Goal: Obtain resource: Download file/media

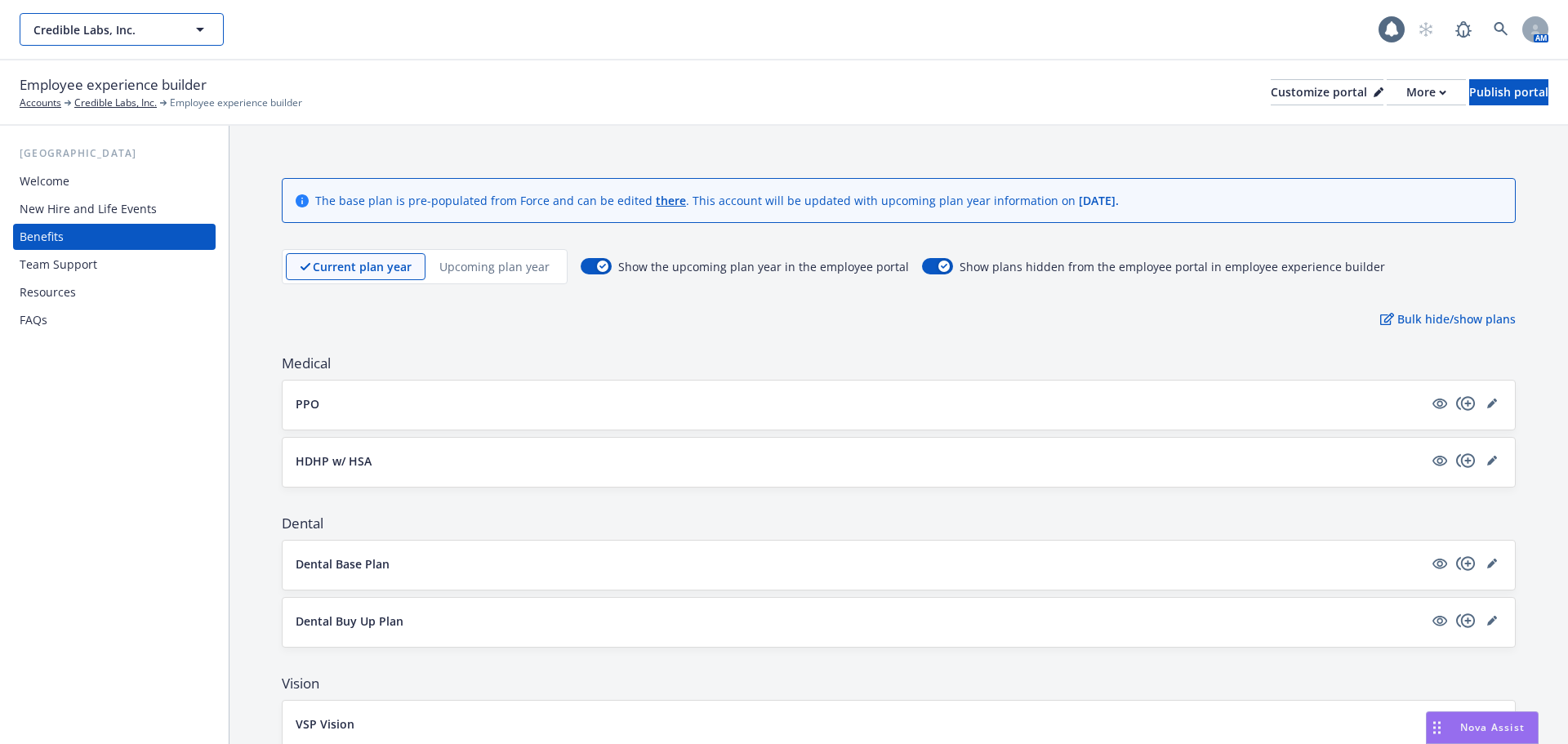
click at [180, 29] on button "Credible Labs, Inc." at bounding box center [121, 29] width 204 height 32
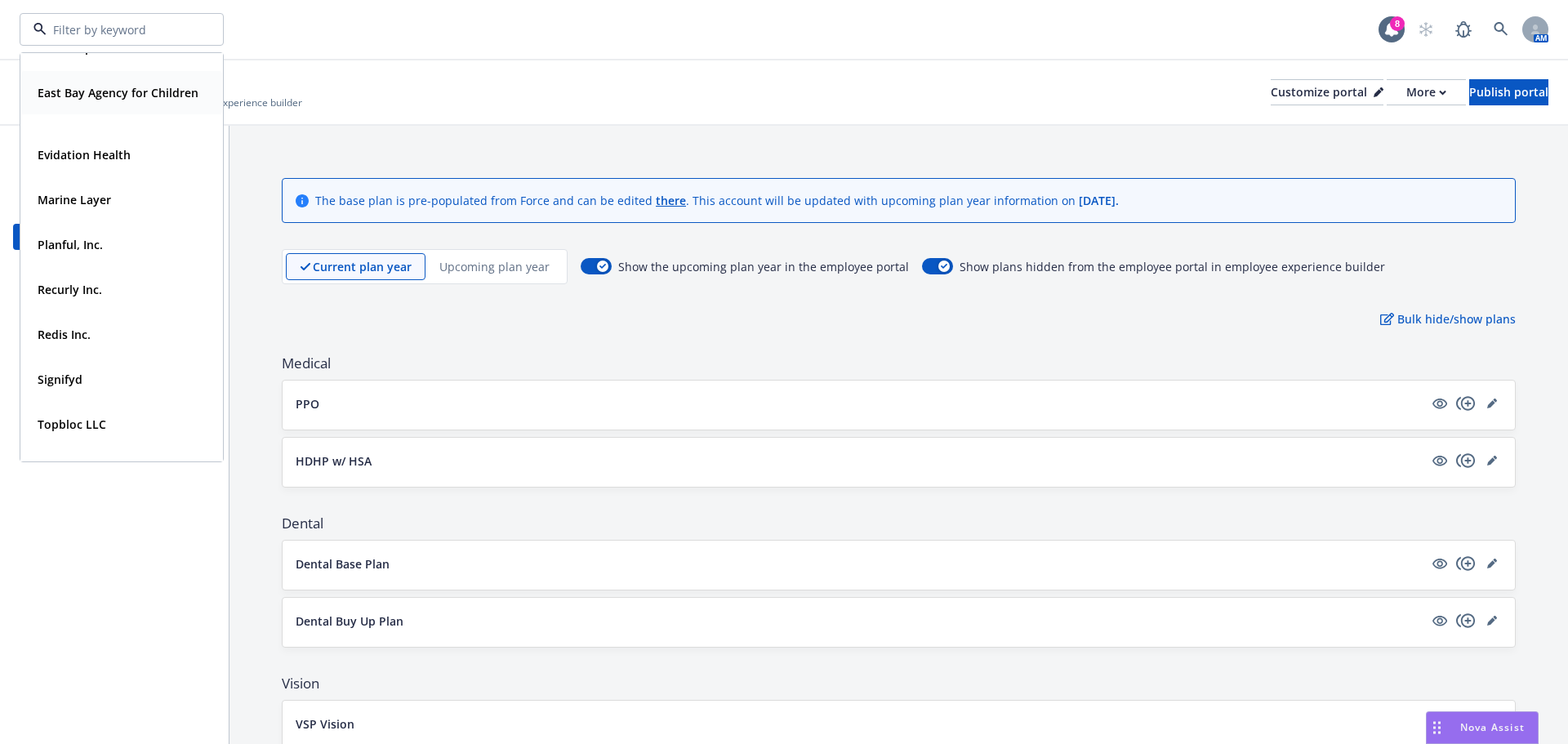
scroll to position [148, 0]
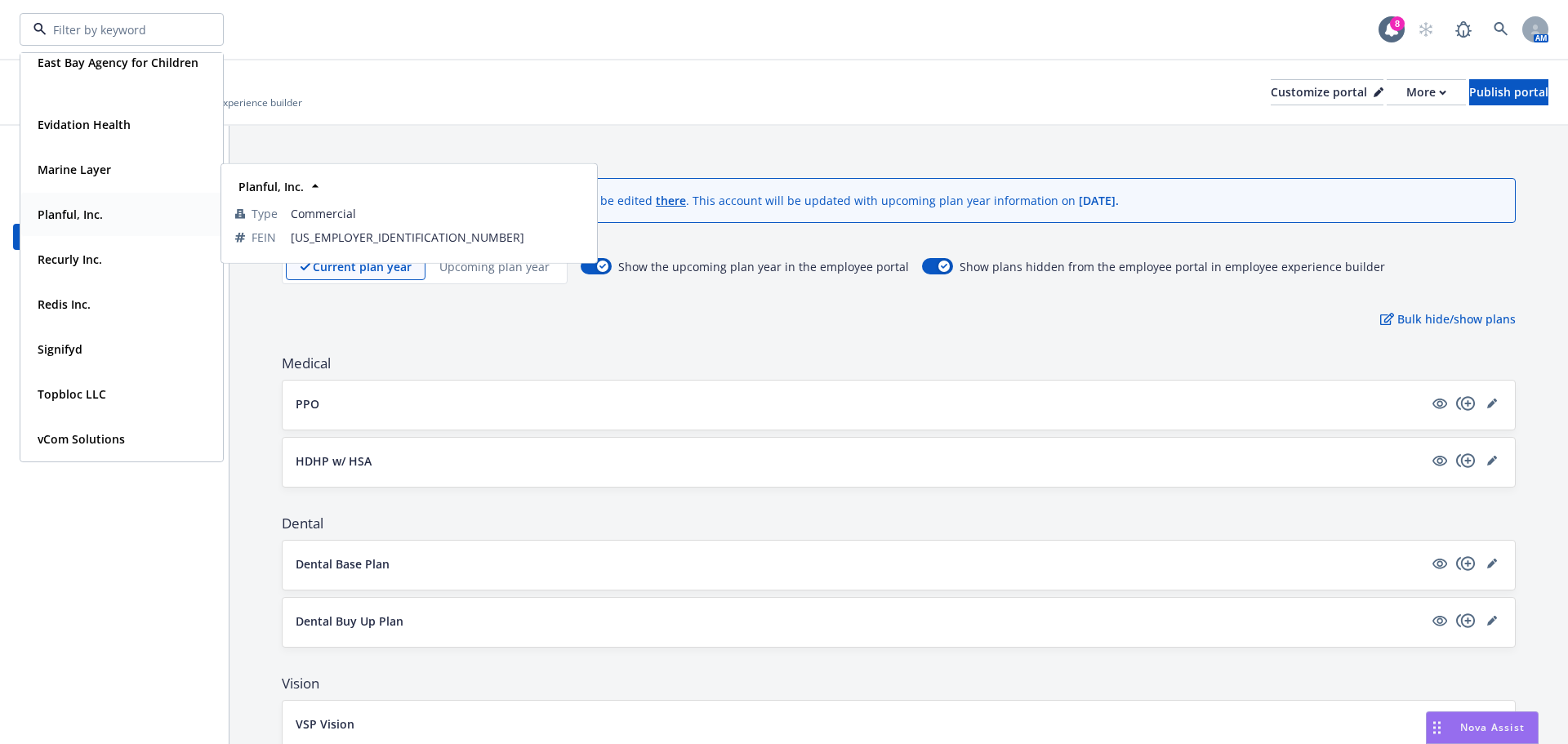
click at [88, 204] on div "Planful, Inc." at bounding box center [68, 214] width 75 height 24
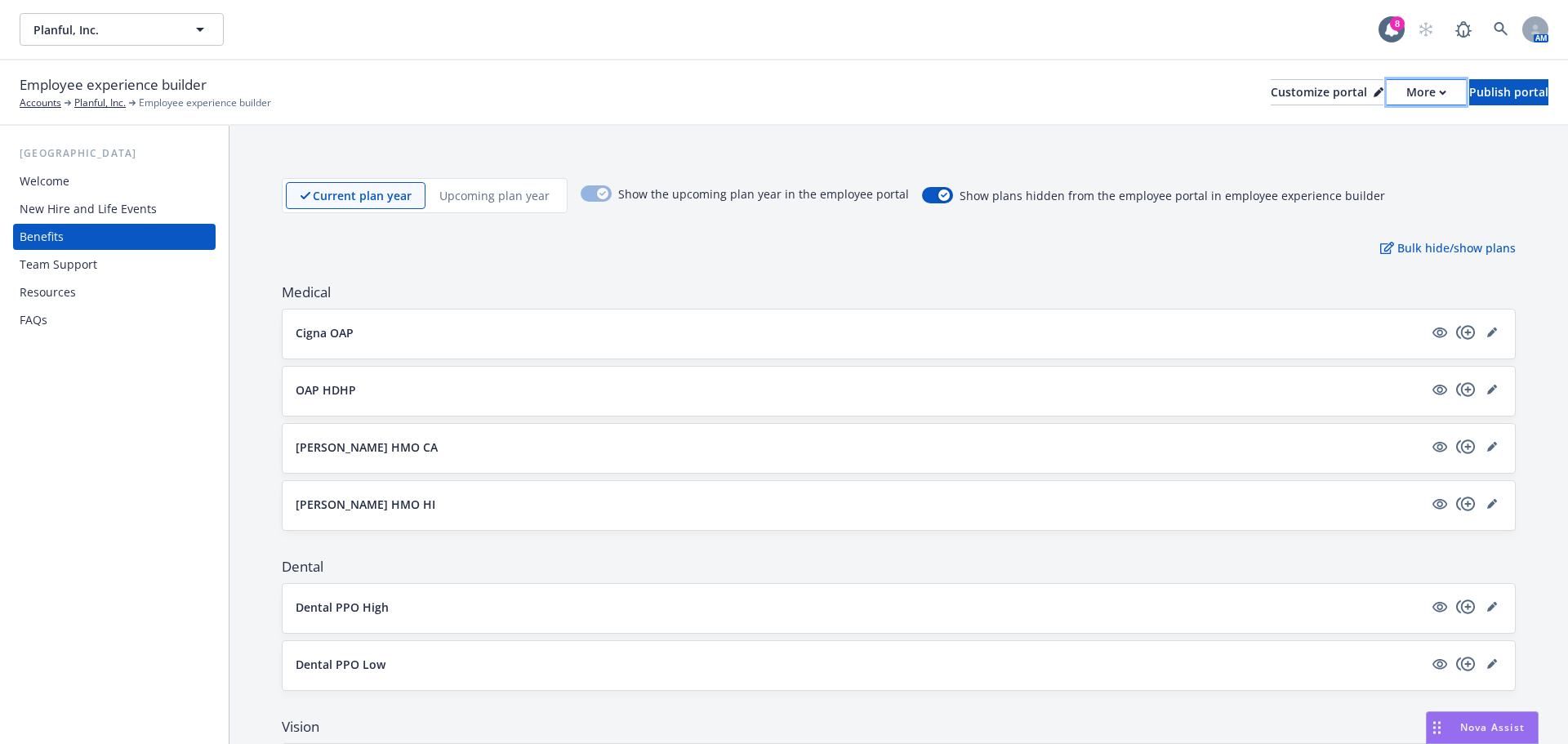
click at [1439, 89] on icon "button" at bounding box center [1443, 92] width 7 height 6
click at [1379, 161] on link "Copy portal link" at bounding box center [1340, 161] width 149 height 32
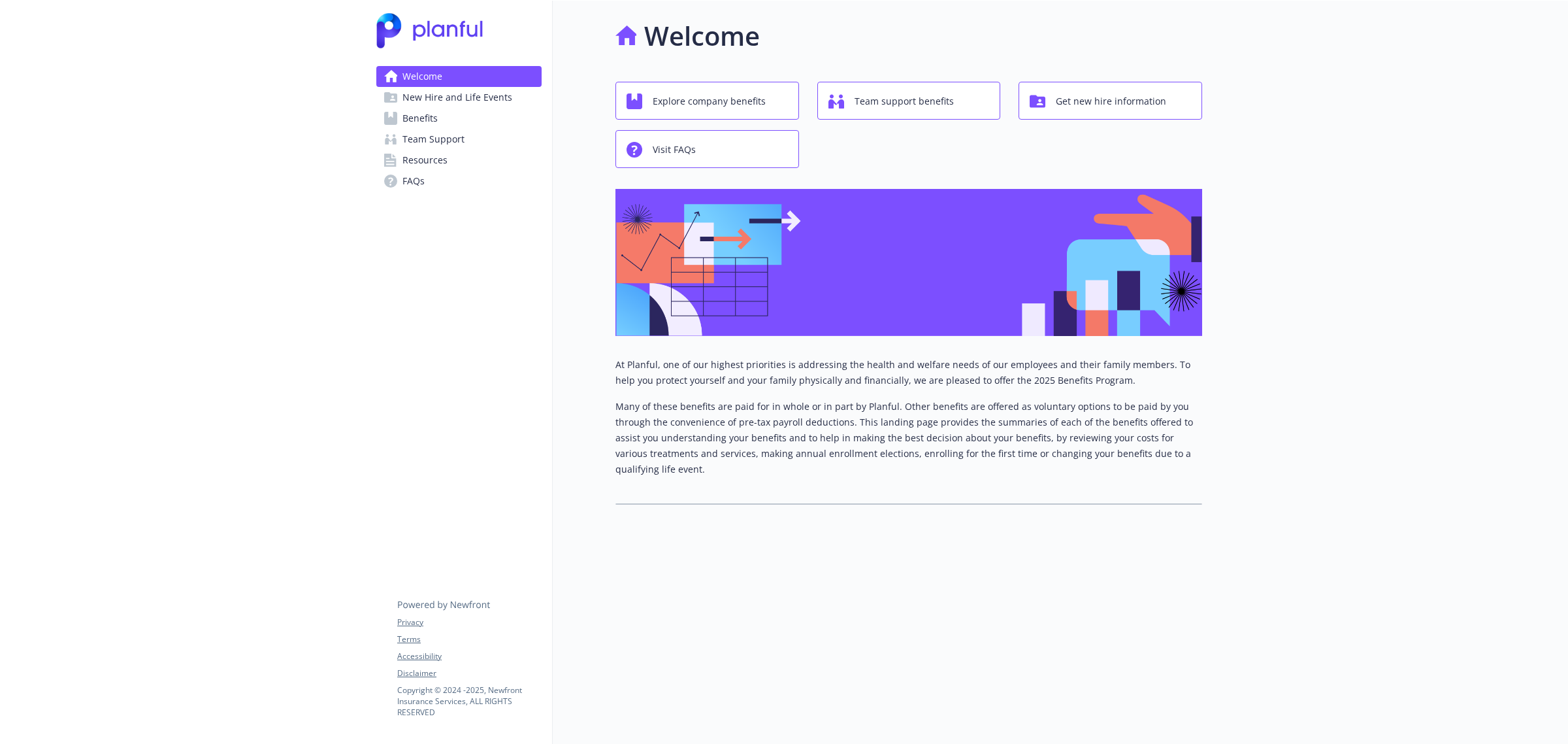
click at [412, 96] on span "New Hire and Life Events" at bounding box center [457, 98] width 109 height 21
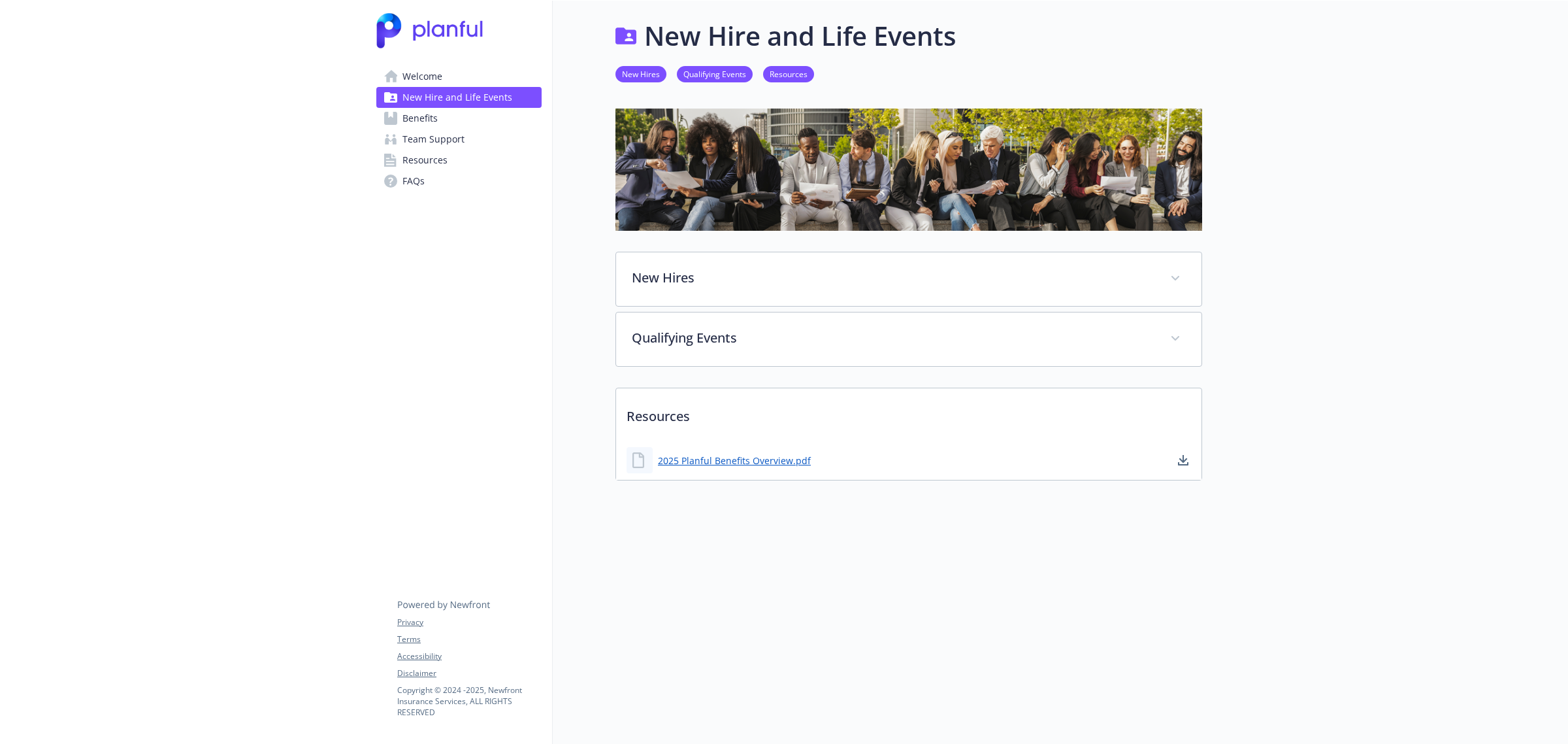
click at [769, 468] on div "2025 Planful Benefits Overview.pdf" at bounding box center [718, 460] width 185 height 26
click at [769, 465] on link "2025 Planful Benefits Overview.pdf" at bounding box center [736, 460] width 156 height 16
